Goal: Task Accomplishment & Management: Manage account settings

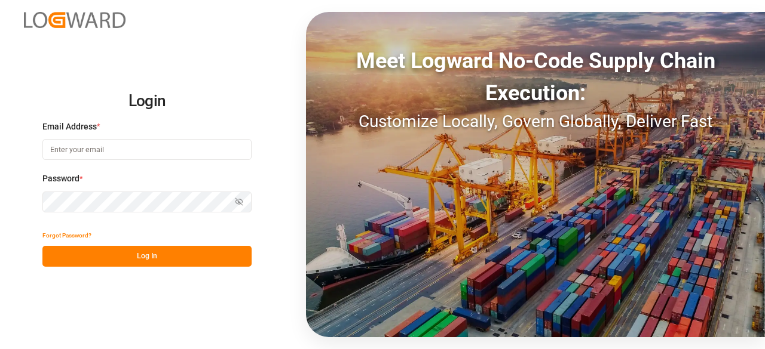
click at [106, 145] on input at bounding box center [146, 149] width 209 height 21
type input "[EMAIL_ADDRESS][DOMAIN_NAME]"
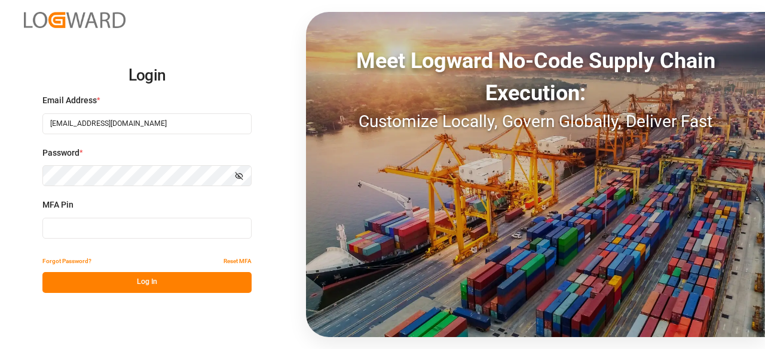
type input "812360"
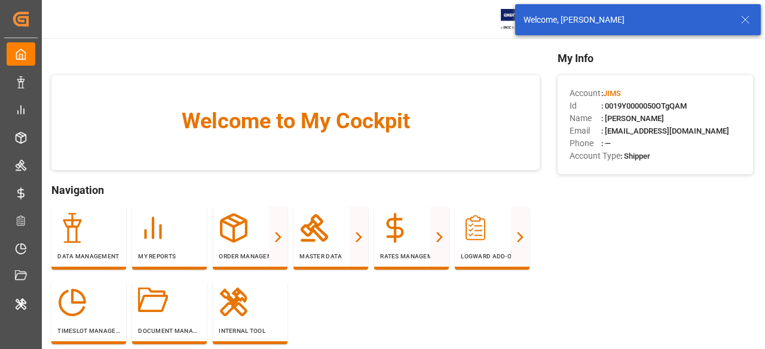
click at [752, 16] on icon at bounding box center [745, 20] width 14 height 14
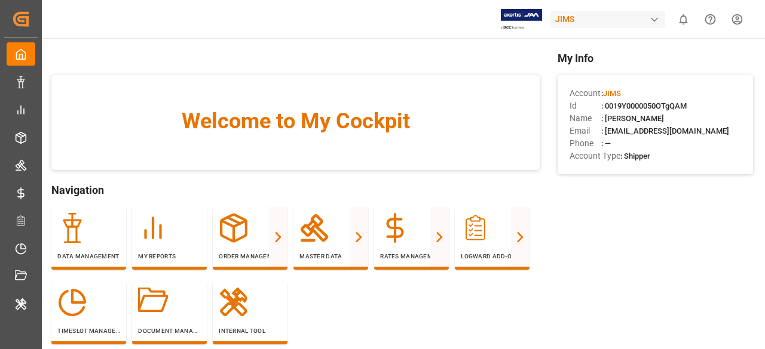
click at [582, 23] on div "JIMS" at bounding box center [607, 19] width 115 height 17
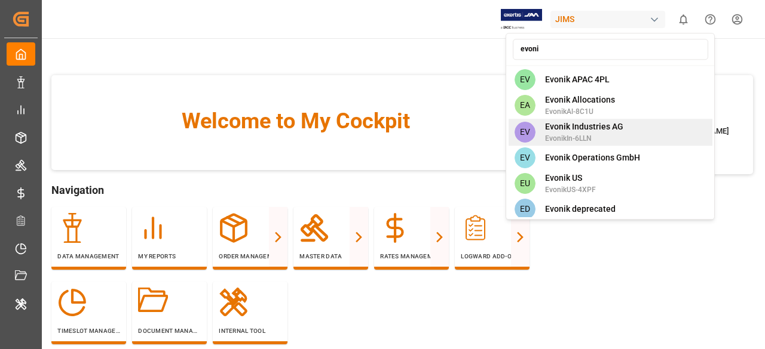
type input "evoni"
click at [585, 122] on span "Evonik Industries AG" at bounding box center [584, 127] width 78 height 13
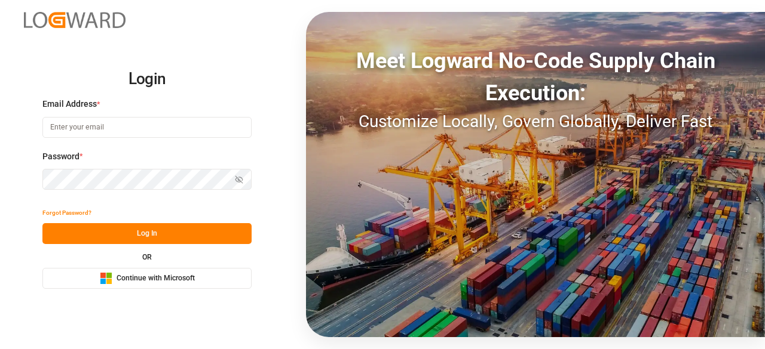
click at [134, 128] on input at bounding box center [146, 127] width 209 height 21
type input "[EMAIL_ADDRESS][DOMAIN_NAME]"
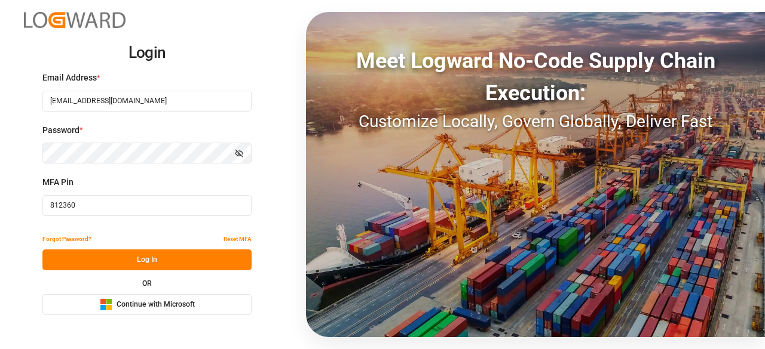
click at [166, 206] on input "812360" at bounding box center [146, 205] width 209 height 21
paste input "573929"
type input "573929"
click at [164, 262] on button "Log In" at bounding box center [146, 260] width 209 height 21
